Goal: Find specific page/section: Find specific page/section

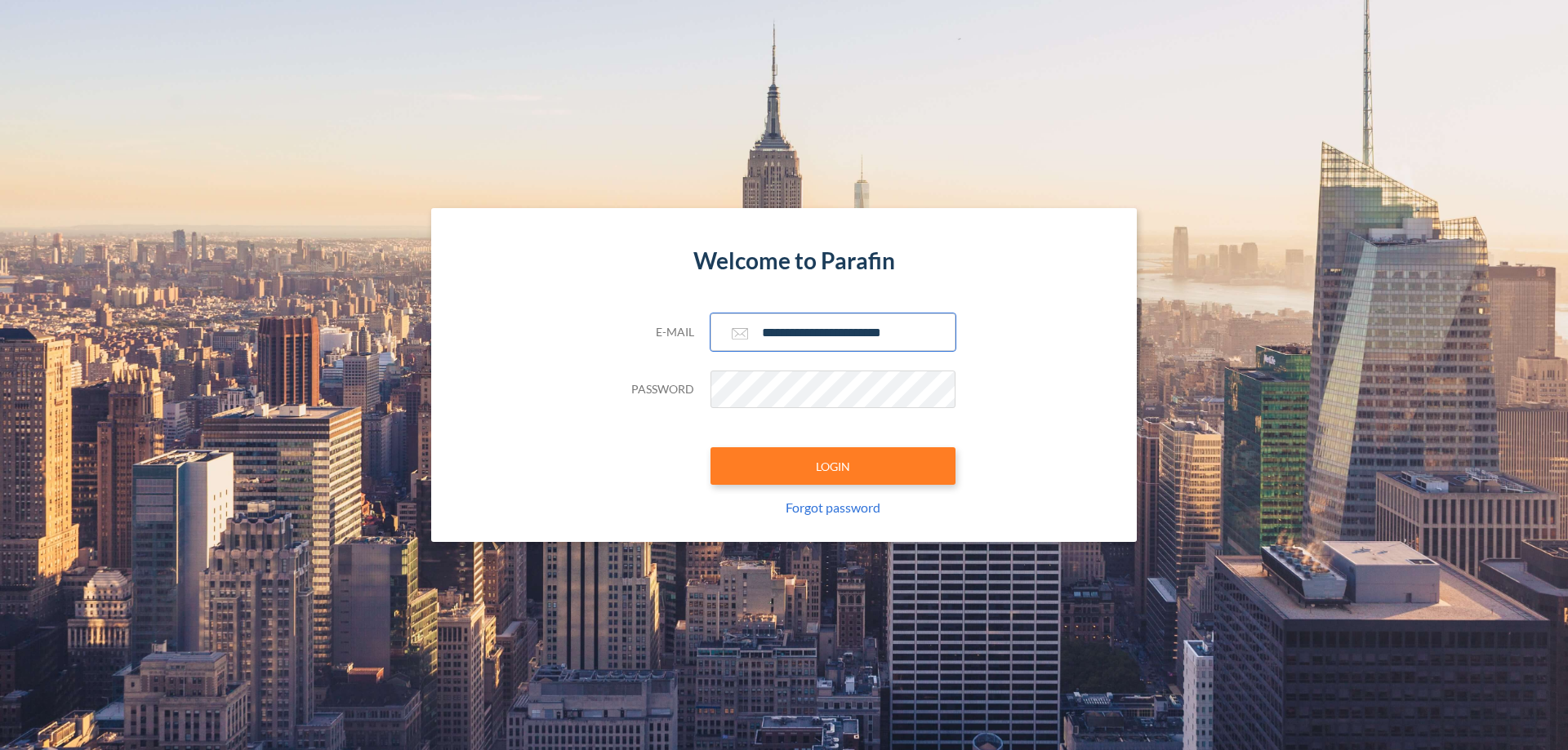
type input "**********"
click at [832, 466] on button "LOGIN" at bounding box center [832, 466] width 245 height 38
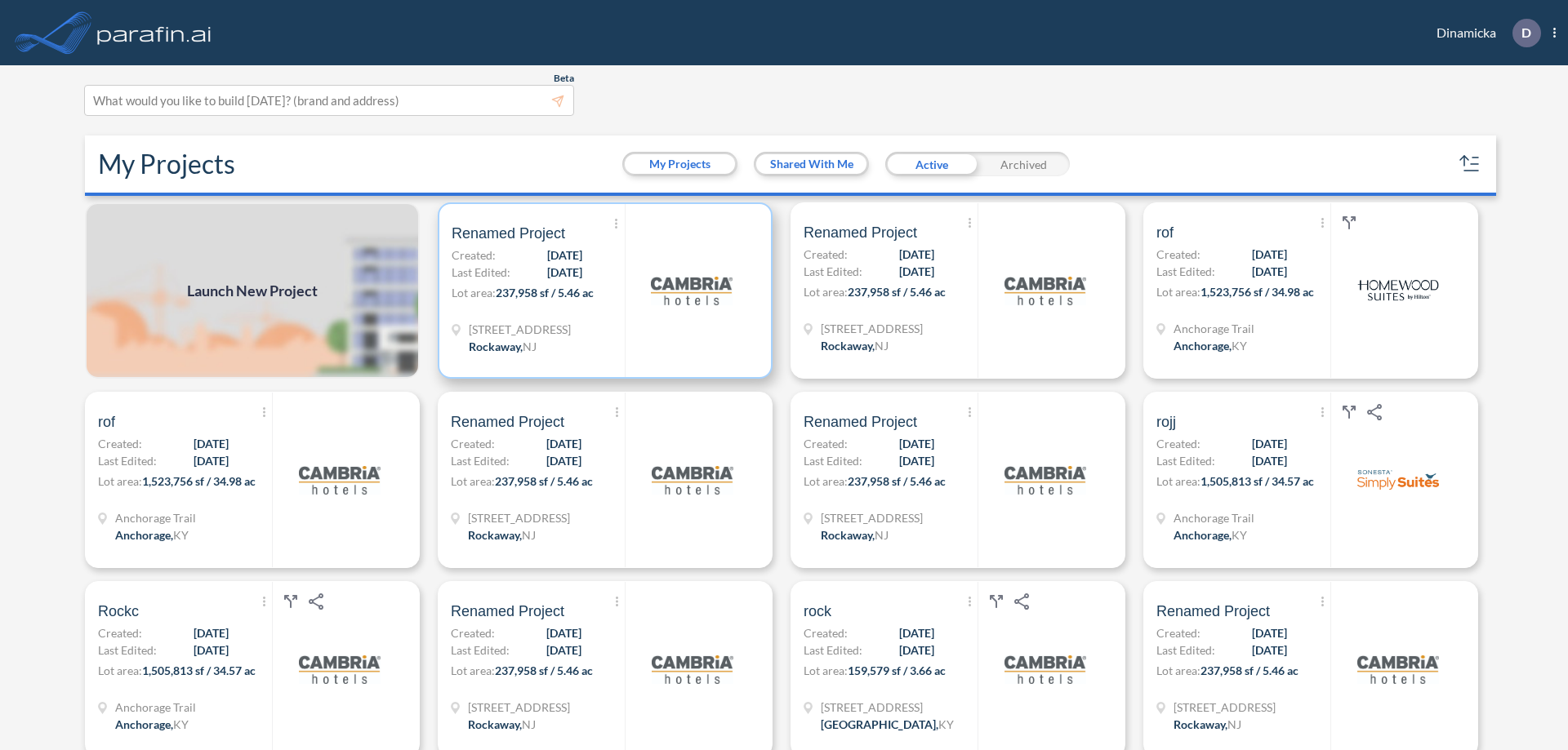
scroll to position [4, 0]
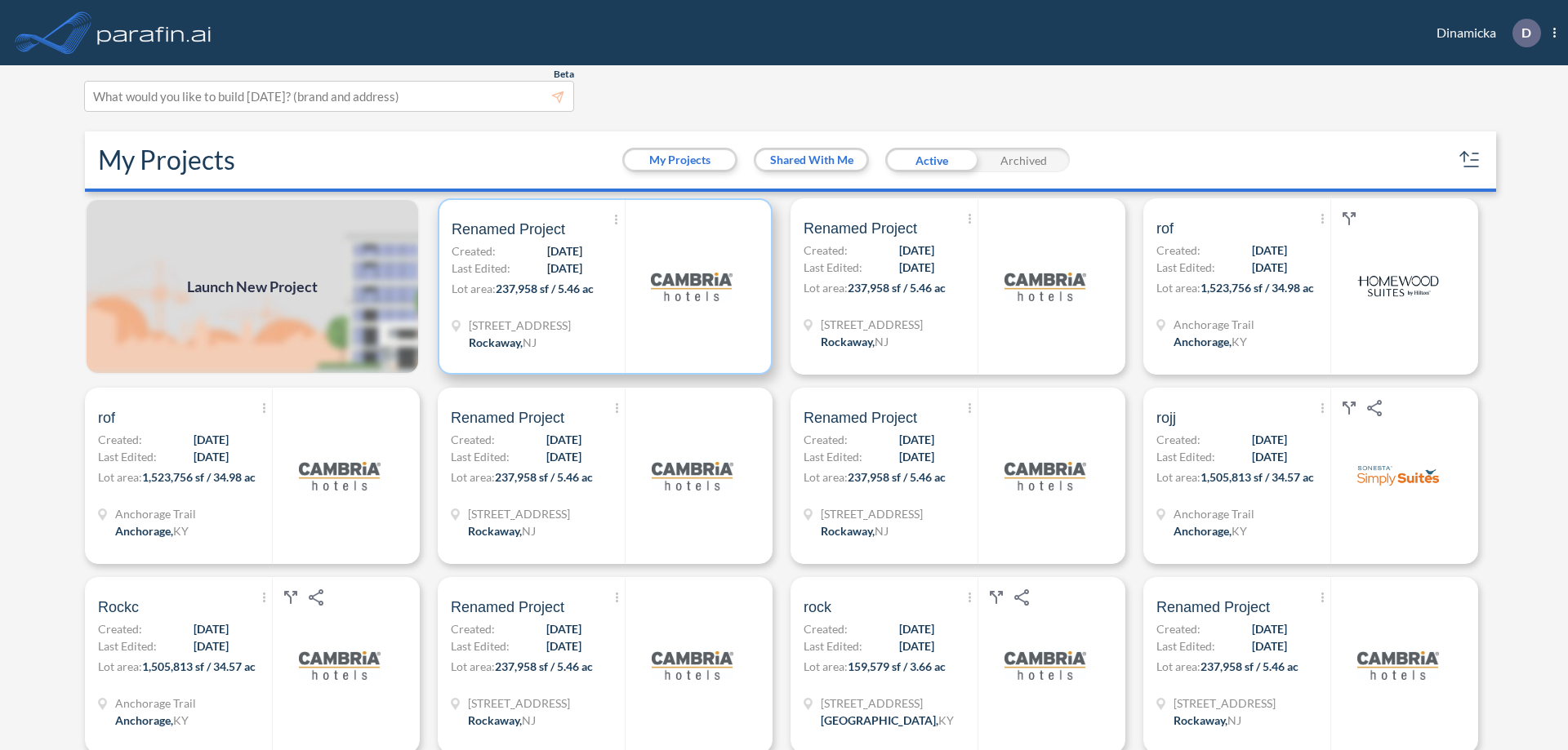
click at [602, 286] on p "Lot area: 237,958 sf / 5.46 ac" at bounding box center [538, 292] width 173 height 24
